Goal: Task Accomplishment & Management: Manage account settings

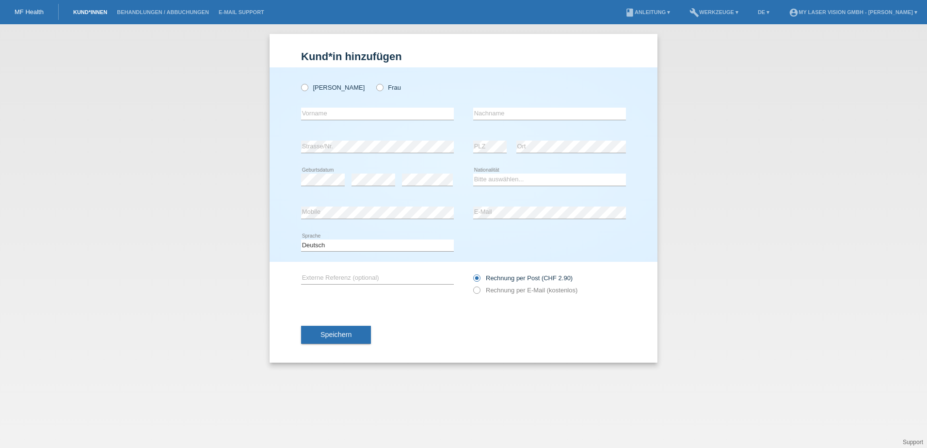
click at [92, 11] on link "Kund*innen" at bounding box center [90, 12] width 44 height 6
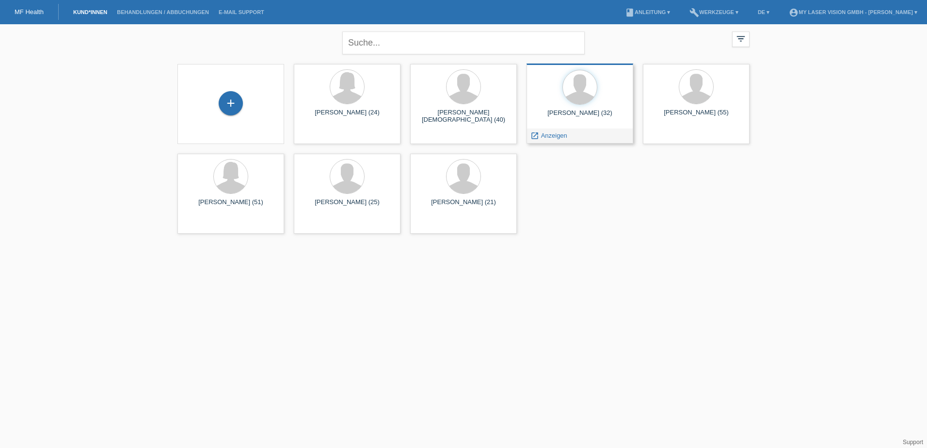
click at [587, 109] on div "Haris Fazlic (32)" at bounding box center [579, 117] width 91 height 16
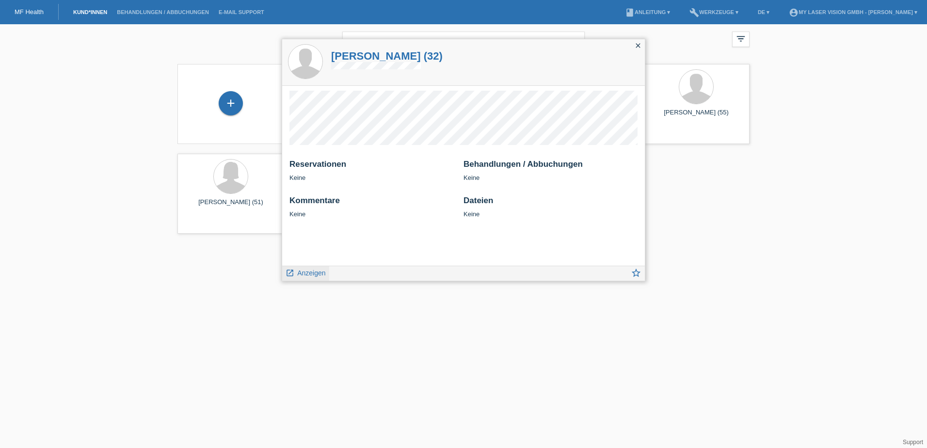
click at [301, 272] on span "Anzeigen" at bounding box center [311, 273] width 28 height 8
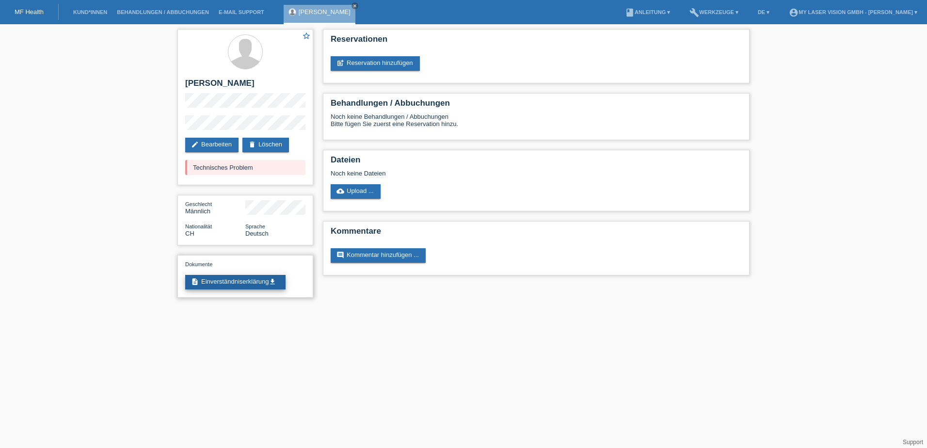
click at [235, 279] on link "description Einverständniserklärung get_app" at bounding box center [235, 282] width 100 height 15
click at [370, 63] on link "post_add Reservation hinzufügen" at bounding box center [375, 63] width 89 height 15
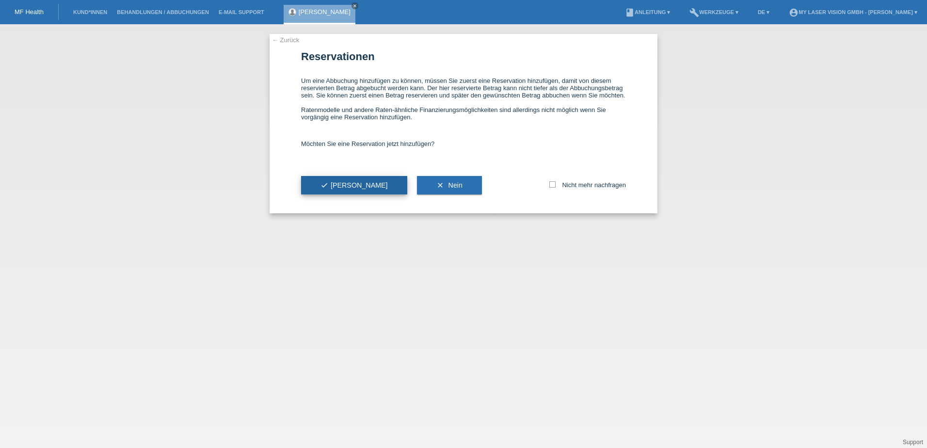
click at [319, 182] on button "check Ja" at bounding box center [354, 185] width 106 height 18
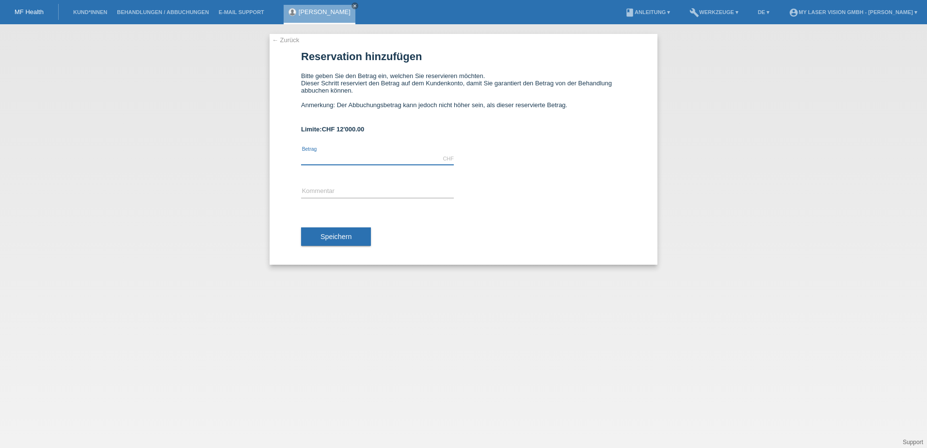
click at [342, 156] on input "text" at bounding box center [377, 159] width 153 height 12
type input "2750.00"
click at [322, 191] on input "text" at bounding box center [377, 192] width 153 height 12
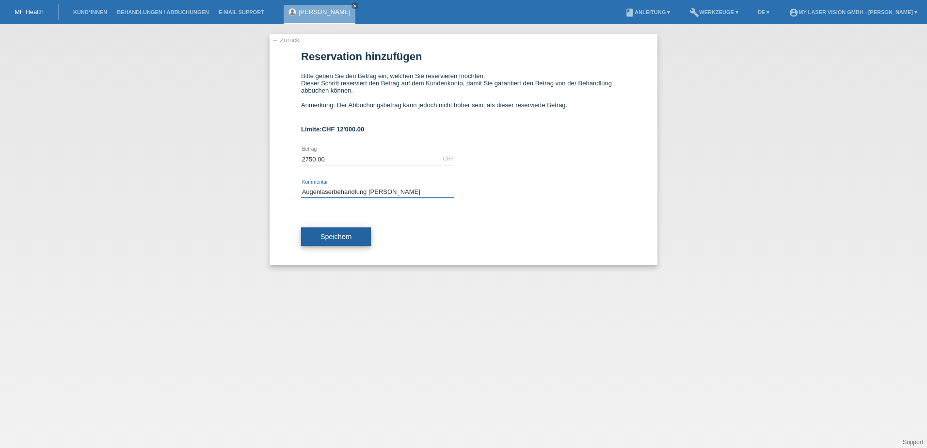
type input "Augenlaserbehandlung Haris Fazlic"
click at [318, 237] on button "Speichern" at bounding box center [336, 236] width 70 height 18
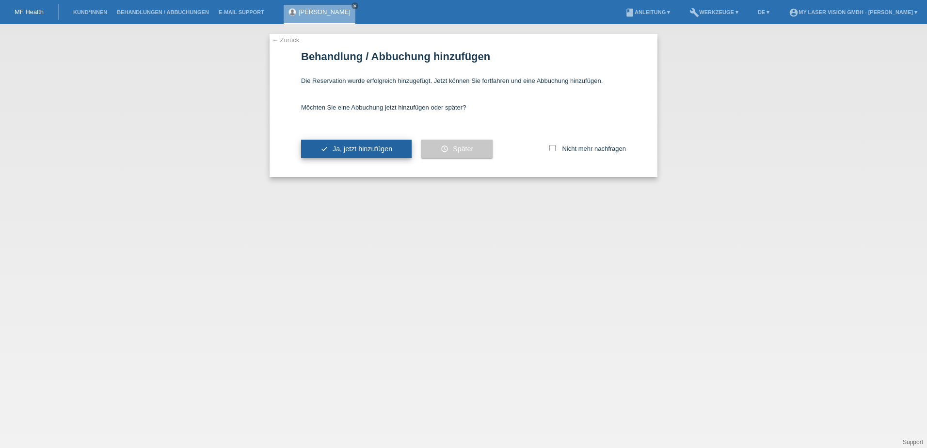
click at [332, 151] on button "check Ja, jetzt hinzufügen" at bounding box center [356, 149] width 111 height 18
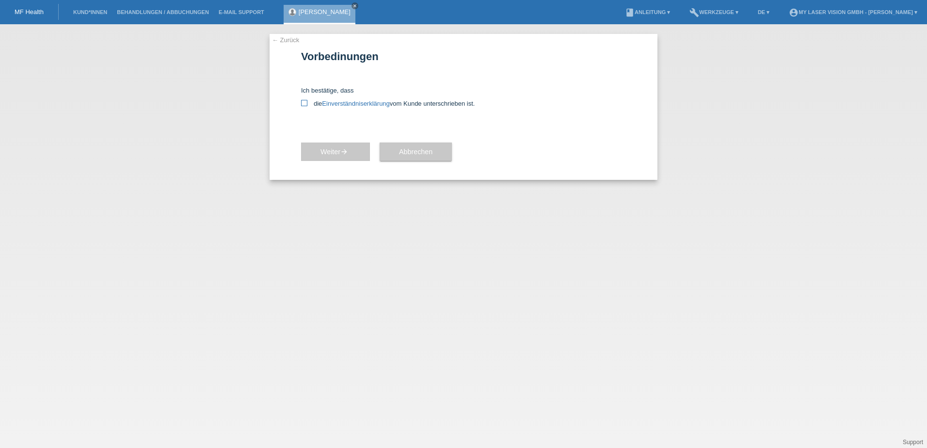
click at [302, 103] on icon at bounding box center [304, 103] width 6 height 6
click at [302, 103] on input "die Einverständniserklärung vom Kunde unterschrieben ist." at bounding box center [304, 103] width 6 height 6
checkbox input "true"
click at [321, 151] on span "Weiter arrow_forward" at bounding box center [335, 152] width 30 height 8
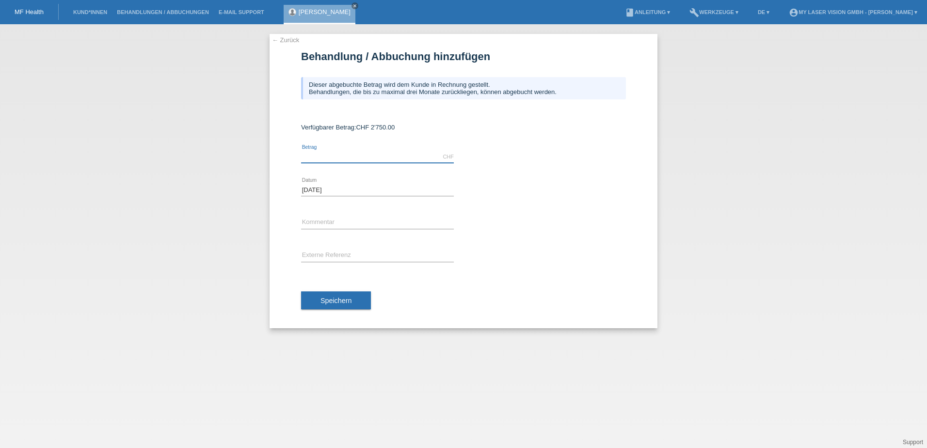
click at [316, 158] on input "text" at bounding box center [377, 157] width 153 height 12
type input "2750.00"
click at [303, 255] on input "text" at bounding box center [377, 256] width 153 height 12
type input "[PERSON_NAME]"
click at [356, 299] on button "Speichern" at bounding box center [336, 300] width 70 height 18
